Goal: Navigation & Orientation: Find specific page/section

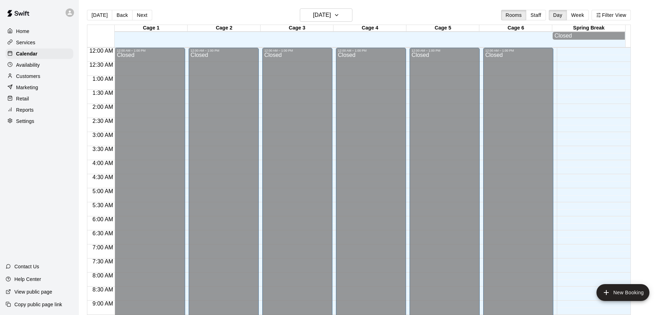
scroll to position [236, 0]
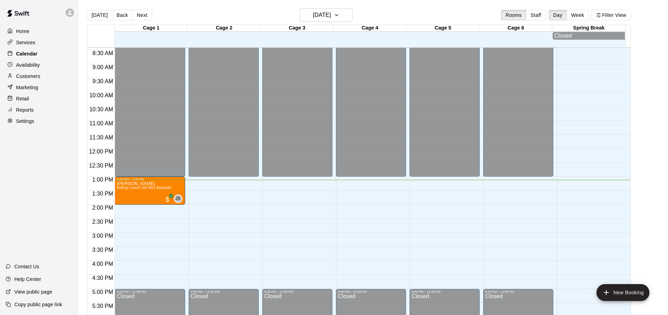
click at [39, 52] on div "Calendar" at bounding box center [40, 53] width 68 height 11
click at [40, 47] on div "Services" at bounding box center [40, 42] width 68 height 11
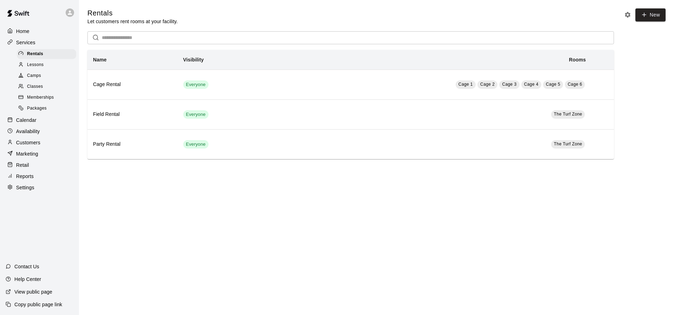
click at [32, 109] on span "Packages" at bounding box center [37, 108] width 20 height 7
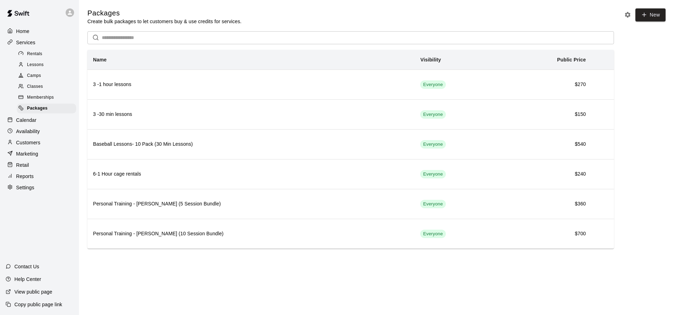
click at [46, 100] on span "Memberships" at bounding box center [40, 97] width 27 height 7
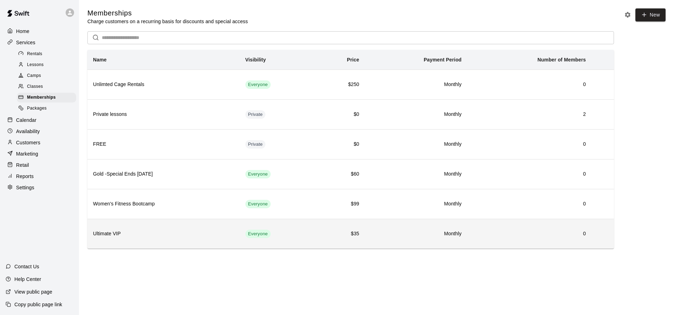
click at [393, 227] on td "Monthly" at bounding box center [416, 234] width 102 height 30
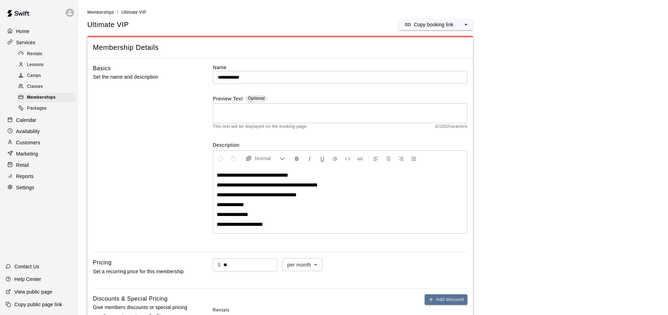
click at [16, 42] on p "Services" at bounding box center [25, 42] width 19 height 7
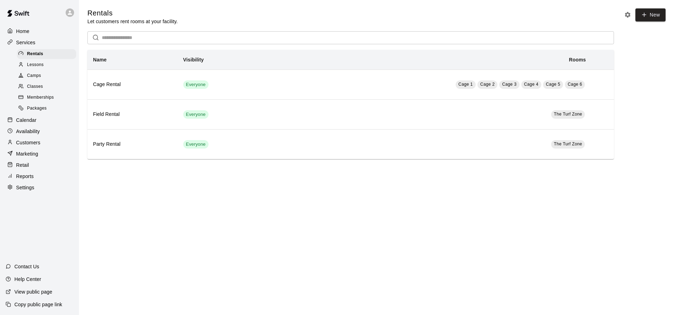
click at [24, 124] on p "Calendar" at bounding box center [26, 119] width 20 height 7
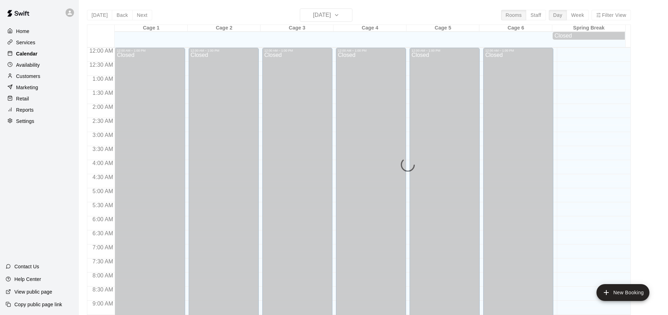
scroll to position [369, 0]
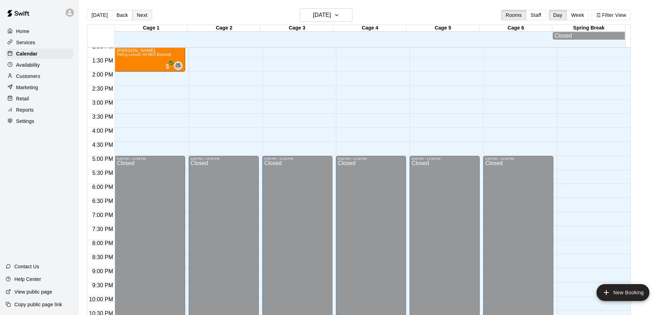
click at [140, 13] on button "Next" at bounding box center [142, 15] width 20 height 11
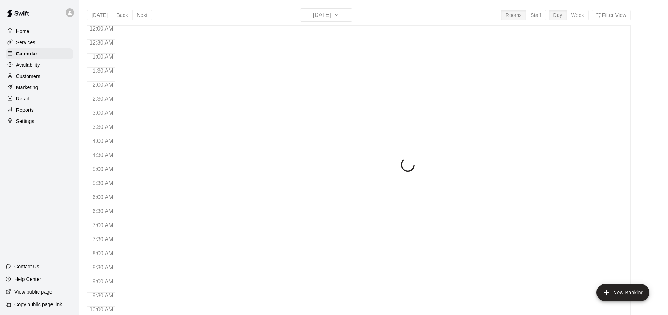
scroll to position [369, 0]
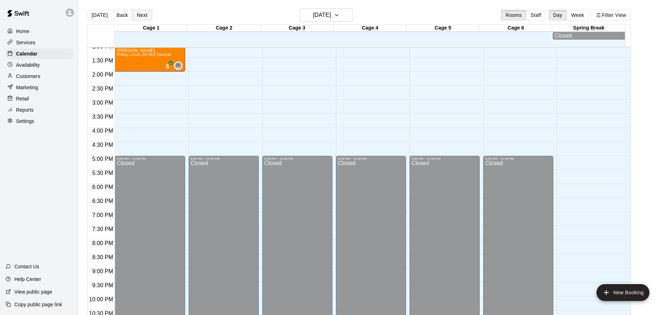
click at [139, 12] on button "Next" at bounding box center [142, 15] width 20 height 11
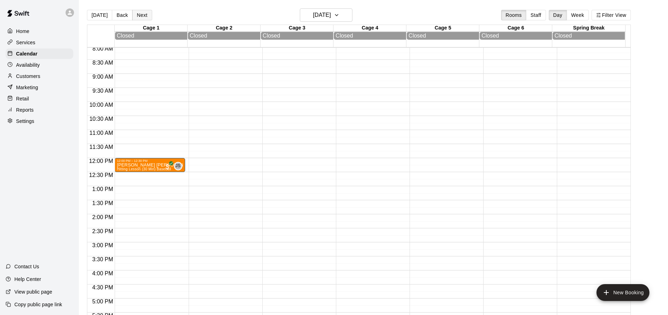
scroll to position [224, 0]
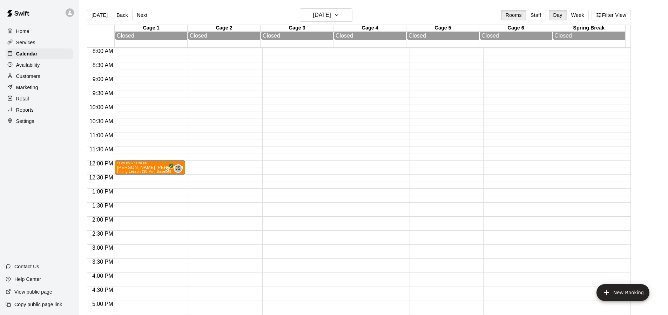
click at [655, 186] on main "[DATE] Back [DATE][DATE] Rooms Staff Day Week Filter View Cage 1 14 Sun Closed …" at bounding box center [374, 165] width 584 height 315
click at [648, 117] on main "[DATE] Back [DATE][DATE] Rooms Staff Day Week Filter View Cage 1 14 Sun Closed …" at bounding box center [374, 165] width 584 height 315
